Goal: Task Accomplishment & Management: Manage account settings

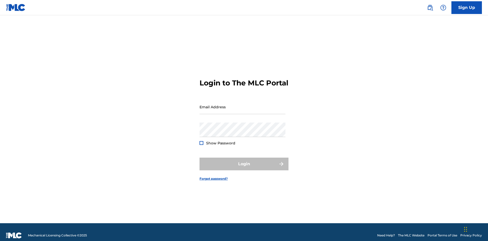
scroll to position [7, 0]
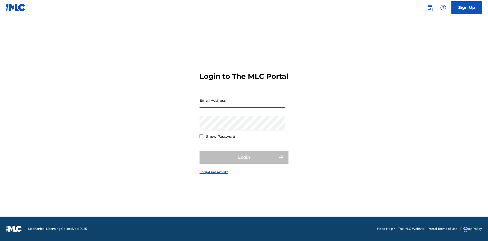
click at [243, 105] on input "Email Address" at bounding box center [243, 100] width 86 height 14
type input "[EMAIL_ADDRESS][DOMAIN_NAME]"
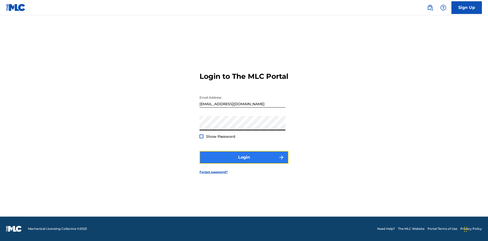
click at [244, 162] on button "Login" at bounding box center [244, 157] width 89 height 13
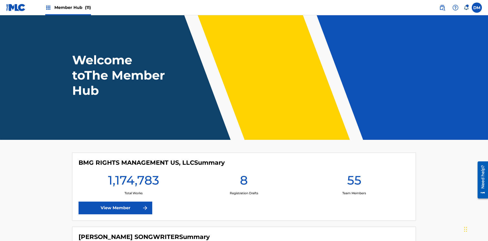
click at [72, 7] on span "Member Hub (11)" at bounding box center [72, 8] width 37 height 6
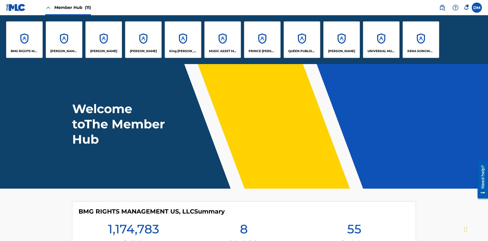
scroll to position [18, 0]
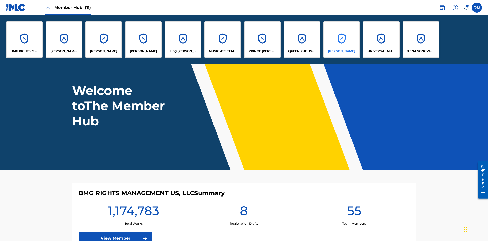
click at [341, 51] on p "RONALD MCTESTERSON" at bounding box center [341, 51] width 27 height 5
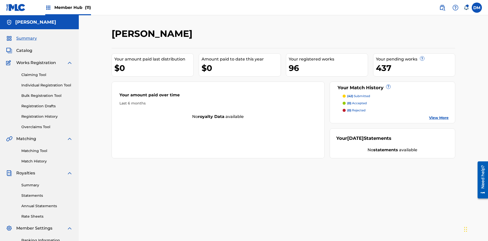
scroll to position [74, 0]
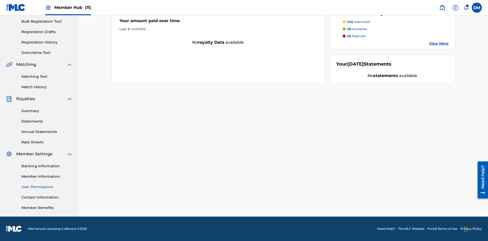
click at [47, 187] on link "User Permissions" at bounding box center [46, 186] width 51 height 5
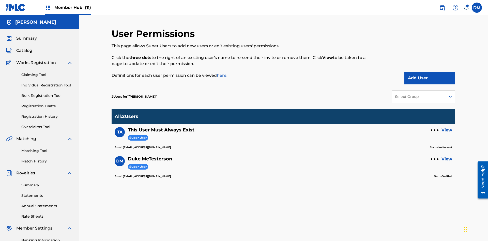
scroll to position [74, 0]
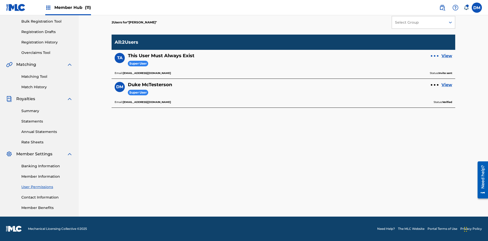
click at [435, 56] on div at bounding box center [435, 56] width 2 height 2
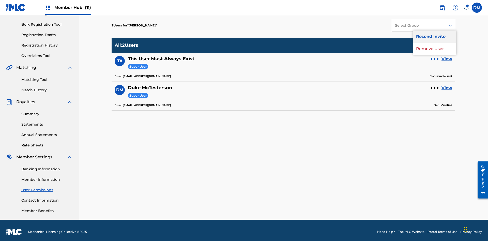
click at [435, 37] on p "Resend Invite" at bounding box center [434, 37] width 43 height 12
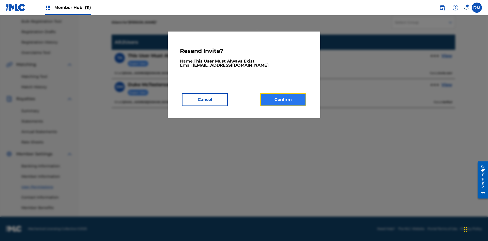
click at [283, 99] on button "Confirm" at bounding box center [283, 99] width 46 height 13
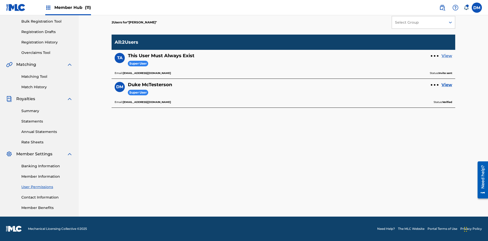
click at [447, 56] on link "View" at bounding box center [447, 56] width 11 height 6
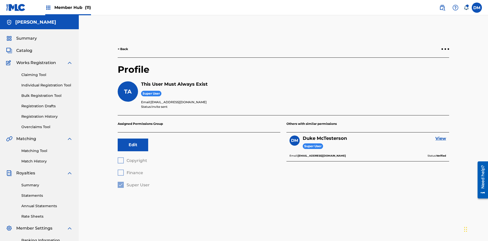
scroll to position [18, 0]
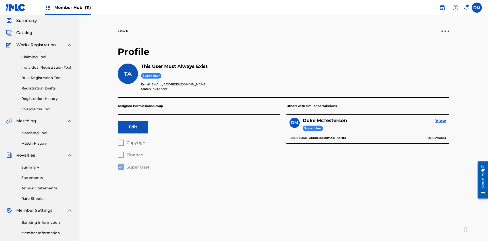
click at [445, 31] on div at bounding box center [446, 32] width 2 height 2
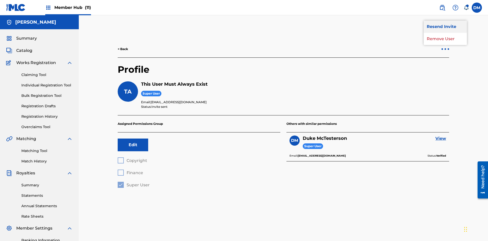
click at [445, 27] on p "Resend Invite" at bounding box center [445, 27] width 43 height 12
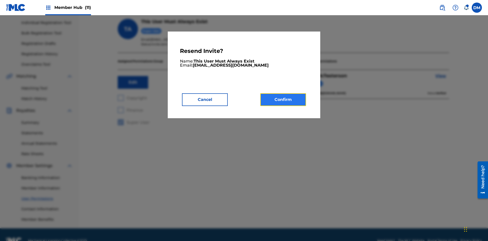
click at [283, 99] on button "Confirm" at bounding box center [283, 99] width 46 height 13
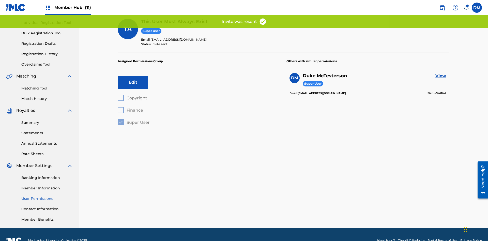
scroll to position [51, 0]
